Goal: Transaction & Acquisition: Purchase product/service

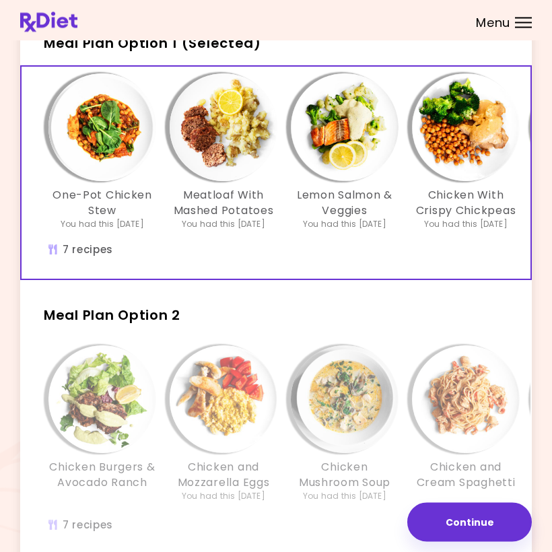
scroll to position [108, 0]
click at [394, 215] on h3 "Lemon Salmon & Veggies" at bounding box center [345, 203] width 108 height 30
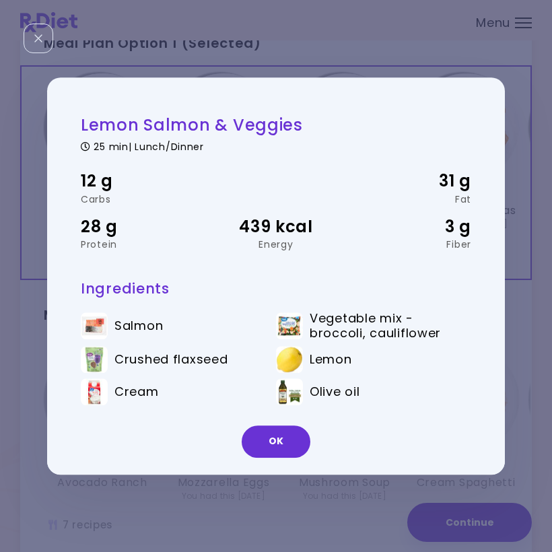
click at [279, 431] on button "OK" at bounding box center [276, 441] width 69 height 32
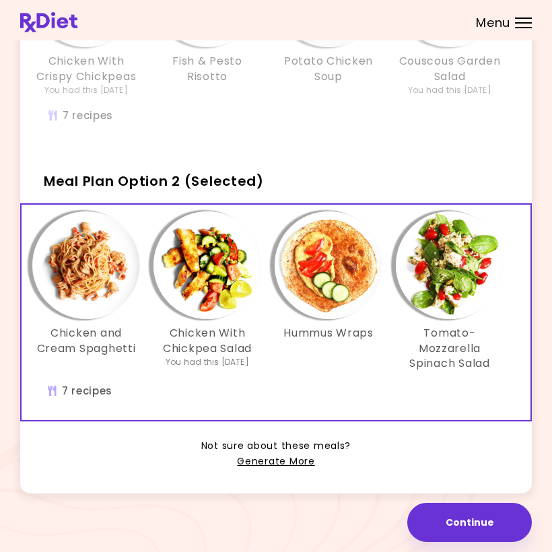
scroll to position [0, 379]
click at [453, 269] on img "Info - Tomato-Mozzarella Spinach Salad - Meal Plan Option 2 (Selected)" at bounding box center [450, 265] width 108 height 108
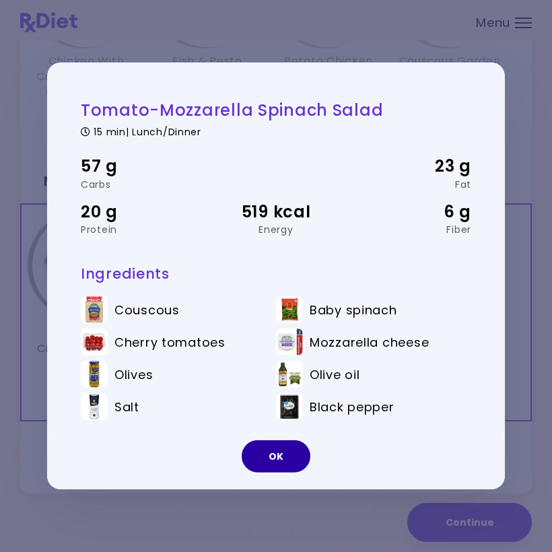
click at [282, 445] on button "OK" at bounding box center [276, 456] width 69 height 32
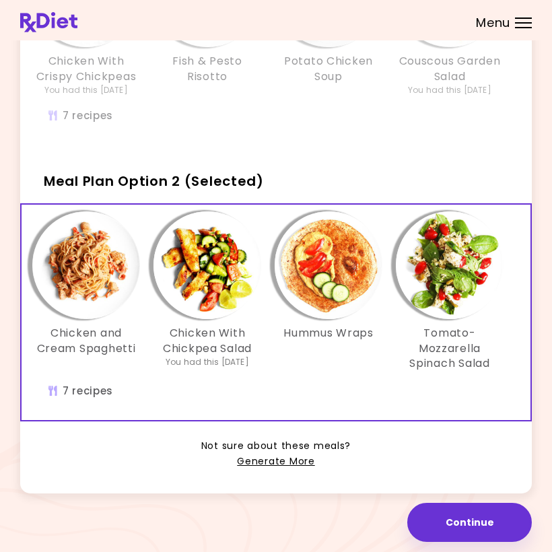
click at [334, 275] on img "Info - Hummus Wraps - Meal Plan Option 2 (Selected)" at bounding box center [328, 265] width 108 height 108
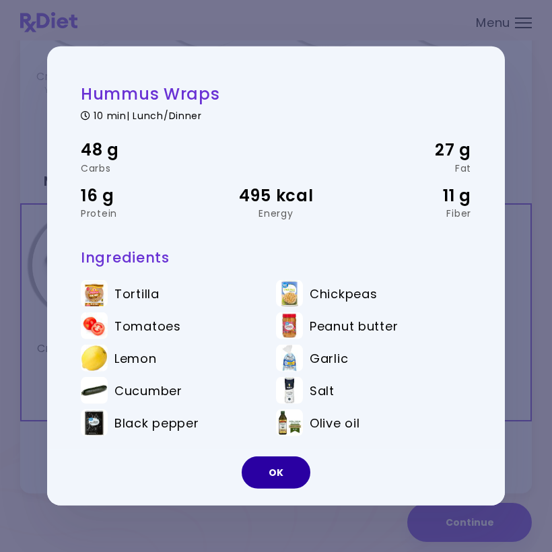
click at [287, 471] on button "OK" at bounding box center [276, 472] width 69 height 32
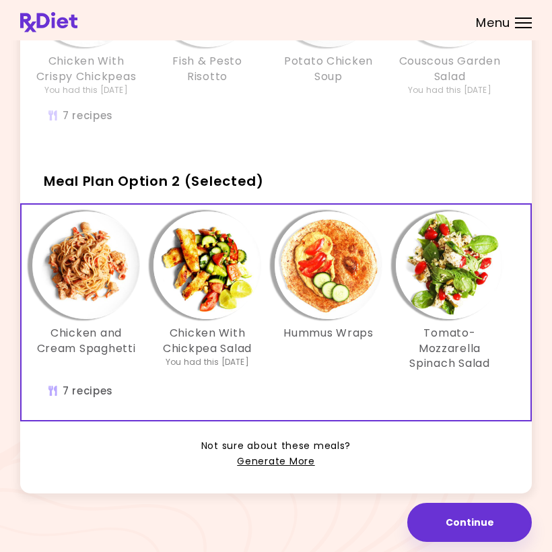
click at [98, 276] on img "Info - Chicken and Cream Spaghetti - Meal Plan Option 2 (Selected)" at bounding box center [86, 265] width 108 height 108
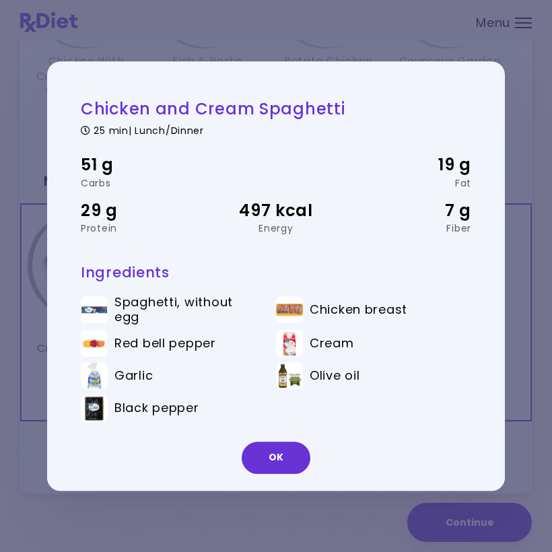
click at [286, 450] on button "OK" at bounding box center [276, 457] width 69 height 32
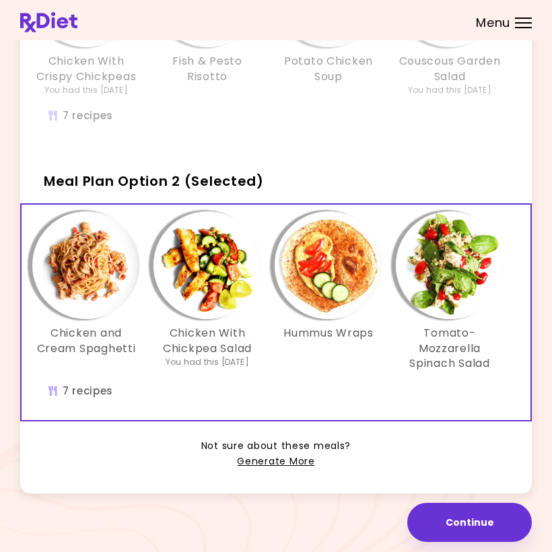
click at [342, 281] on img "Info - Hummus Wraps - Meal Plan Option 2 (Selected)" at bounding box center [328, 265] width 108 height 108
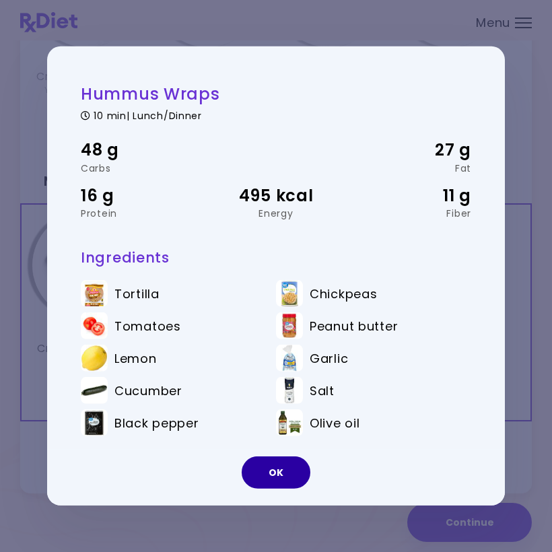
click at [295, 462] on button "OK" at bounding box center [276, 472] width 69 height 32
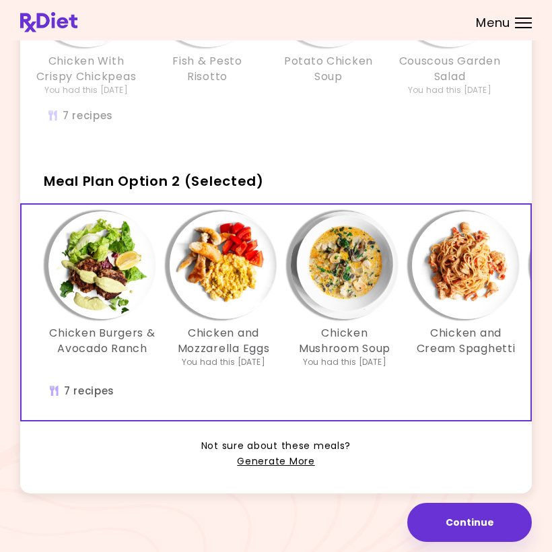
scroll to position [0, 0]
click at [237, 291] on img "Info - Chicken and Mozzarella Eggs - Meal Plan Option 2 (Selected)" at bounding box center [224, 265] width 108 height 108
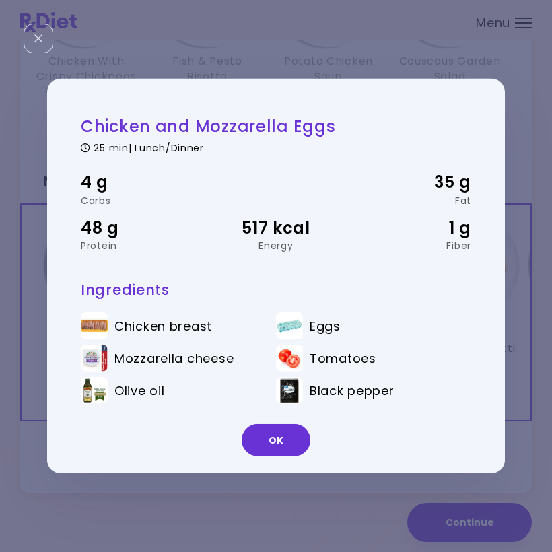
click at [278, 437] on button "OK" at bounding box center [276, 440] width 69 height 32
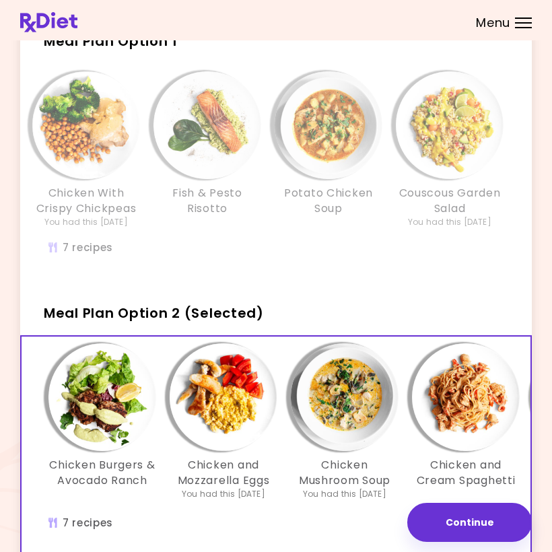
scroll to position [110, 0]
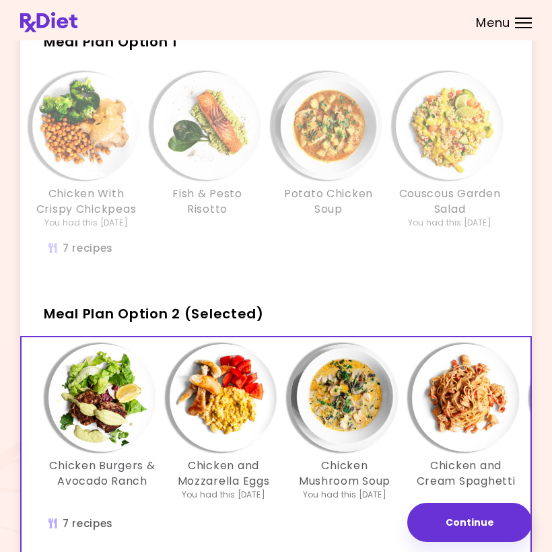
click at [382, 186] on div "Potato Chicken Soup" at bounding box center [328, 150] width 121 height 157
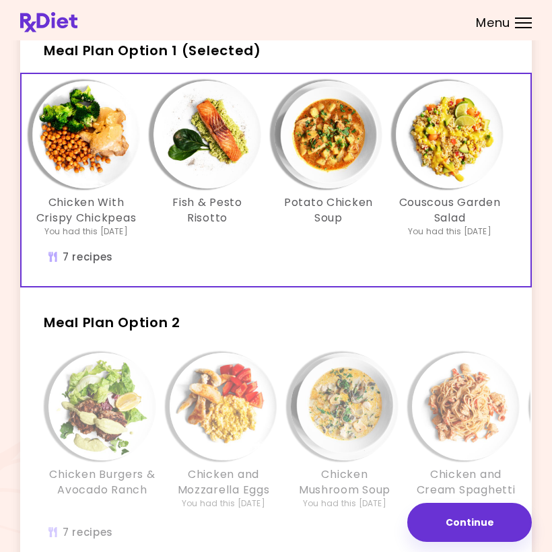
scroll to position [100, 0]
click at [400, 311] on h2 "Meal Plan Option 2" at bounding box center [275, 316] width 511 height 35
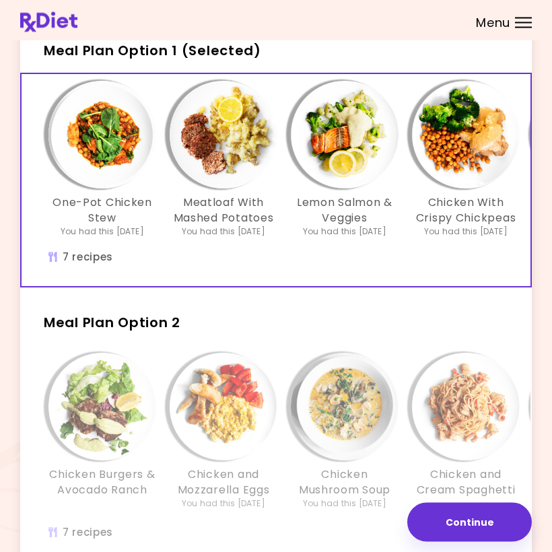
scroll to position [0, 0]
click at [242, 158] on img "Info - Meatloaf With Mashed Potatoes - Meal Plan Option 1 (Selected)" at bounding box center [224, 135] width 108 height 108
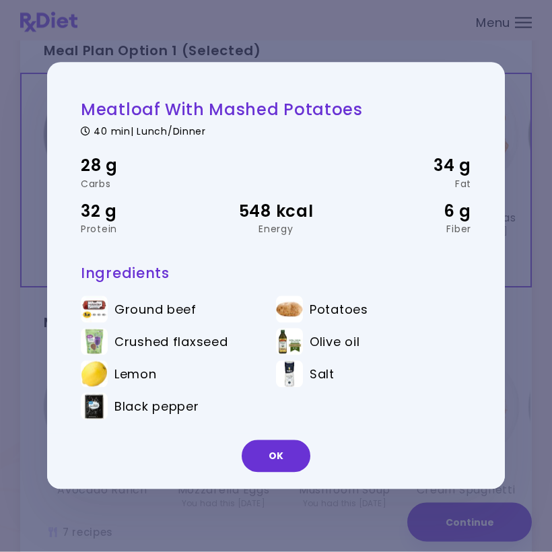
scroll to position [101, 0]
click at [285, 449] on button "OK" at bounding box center [276, 456] width 69 height 32
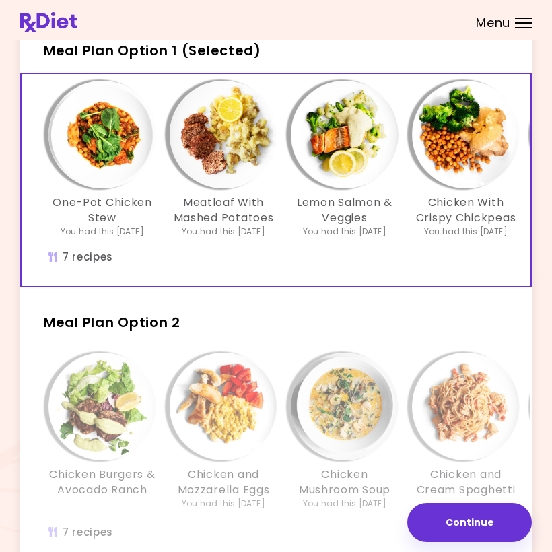
click at [306, 417] on img "Info - Chicken Mushroom Soup - Meal Plan Option 2" at bounding box center [345, 407] width 108 height 108
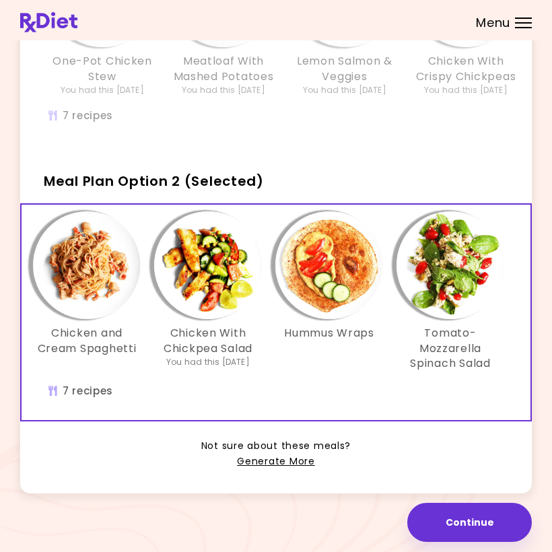
scroll to position [0, 379]
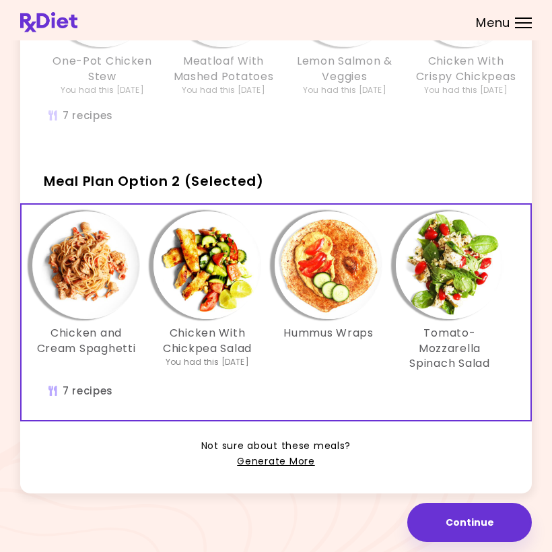
click at [461, 524] on button "Continue" at bounding box center [469, 522] width 124 height 39
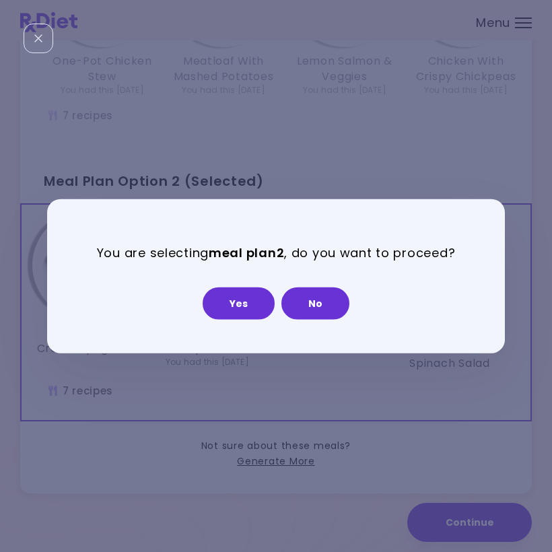
click at [241, 303] on button "Yes" at bounding box center [238, 303] width 72 height 32
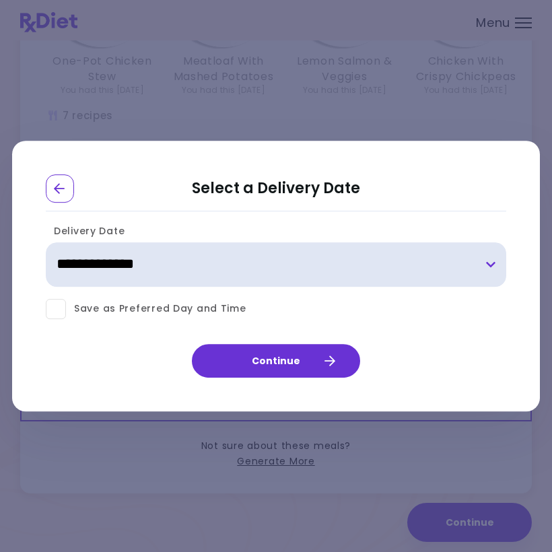
click at [492, 262] on select "**********" at bounding box center [276, 264] width 460 height 44
select select "**********"
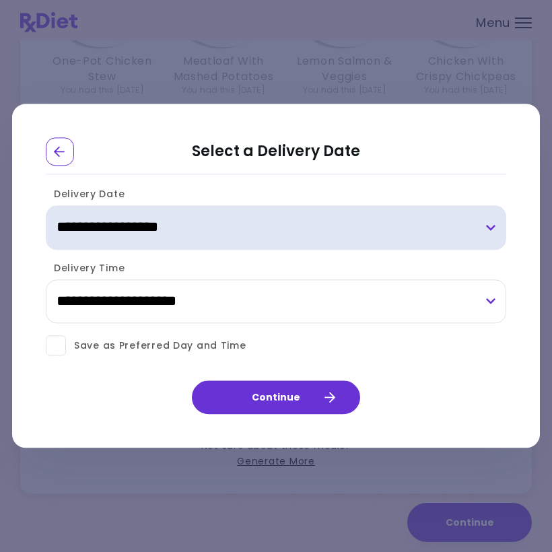
click at [495, 225] on select "**********" at bounding box center [276, 227] width 460 height 44
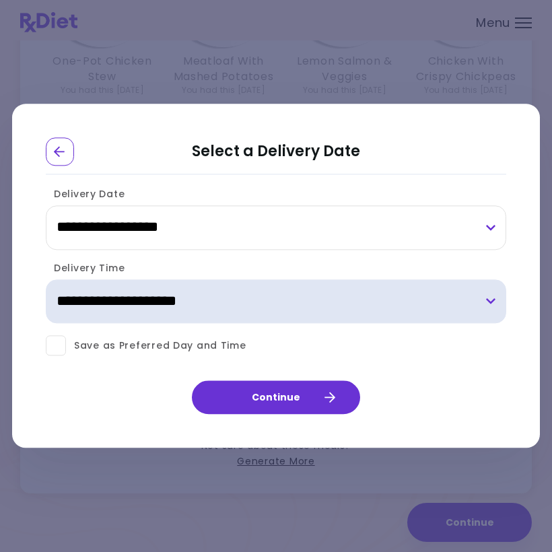
click at [493, 302] on select "**********" at bounding box center [276, 301] width 460 height 44
click at [492, 302] on select "**********" at bounding box center [276, 301] width 460 height 44
select select "*"
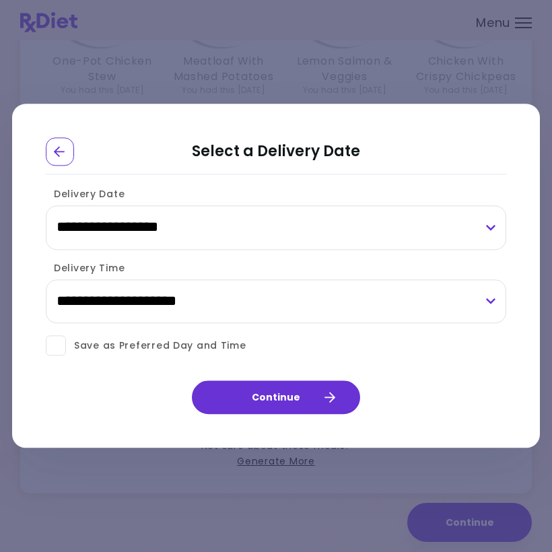
click at [318, 395] on button "Continue" at bounding box center [276, 398] width 168 height 34
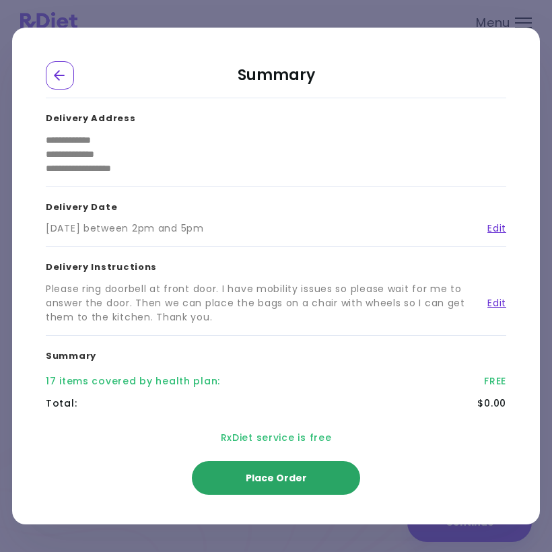
click at [306, 474] on button "Place Order" at bounding box center [276, 478] width 168 height 34
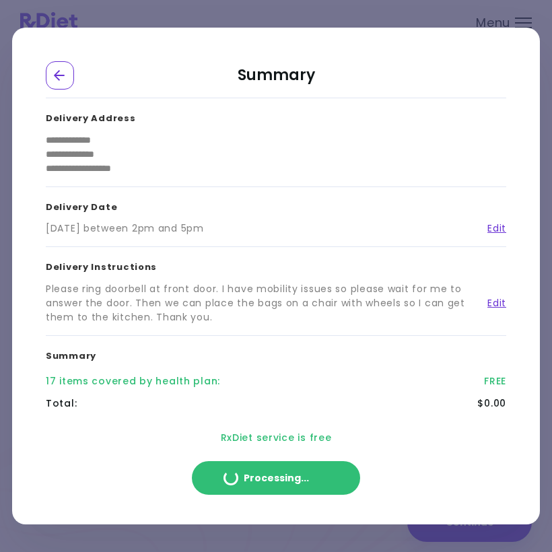
scroll to position [167, 0]
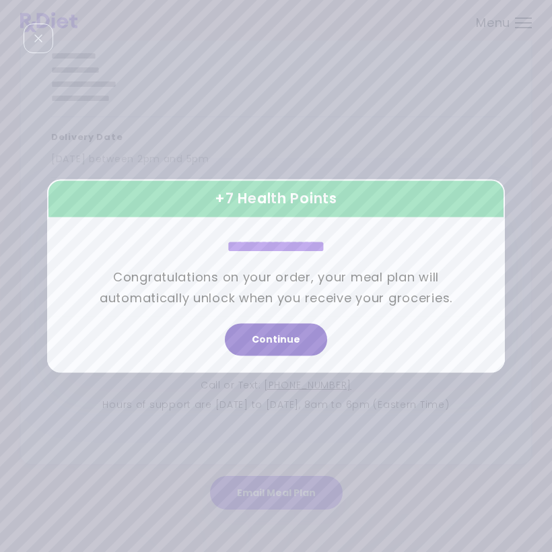
click at [293, 339] on button "Continue" at bounding box center [276, 340] width 102 height 32
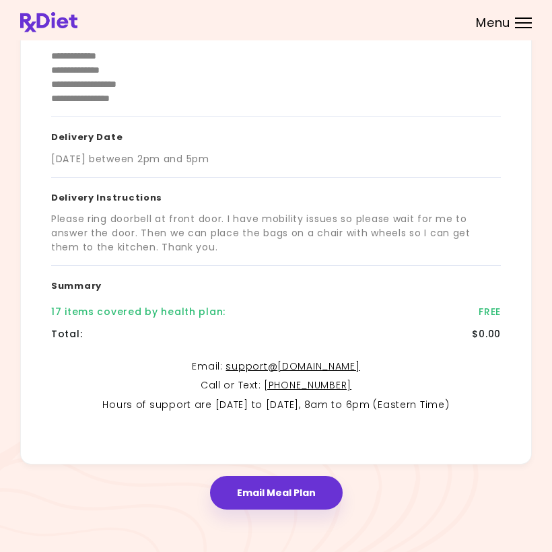
click at [287, 548] on div "**********" at bounding box center [276, 194] width 552 height 722
